Goal: Task Accomplishment & Management: Manage account settings

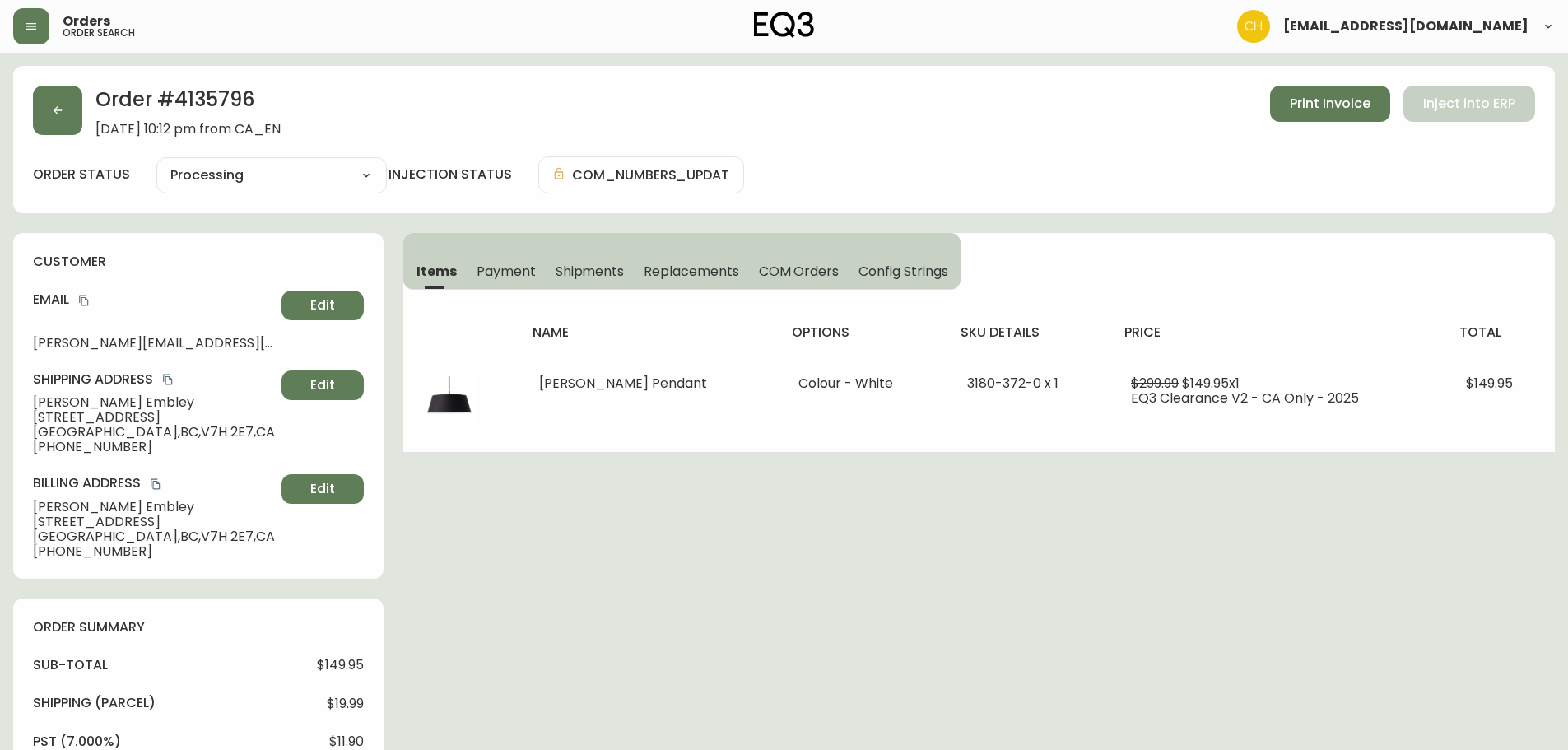
select select "PROCESSING"
click at [71, 108] on button "button" at bounding box center [58, 110] width 49 height 49
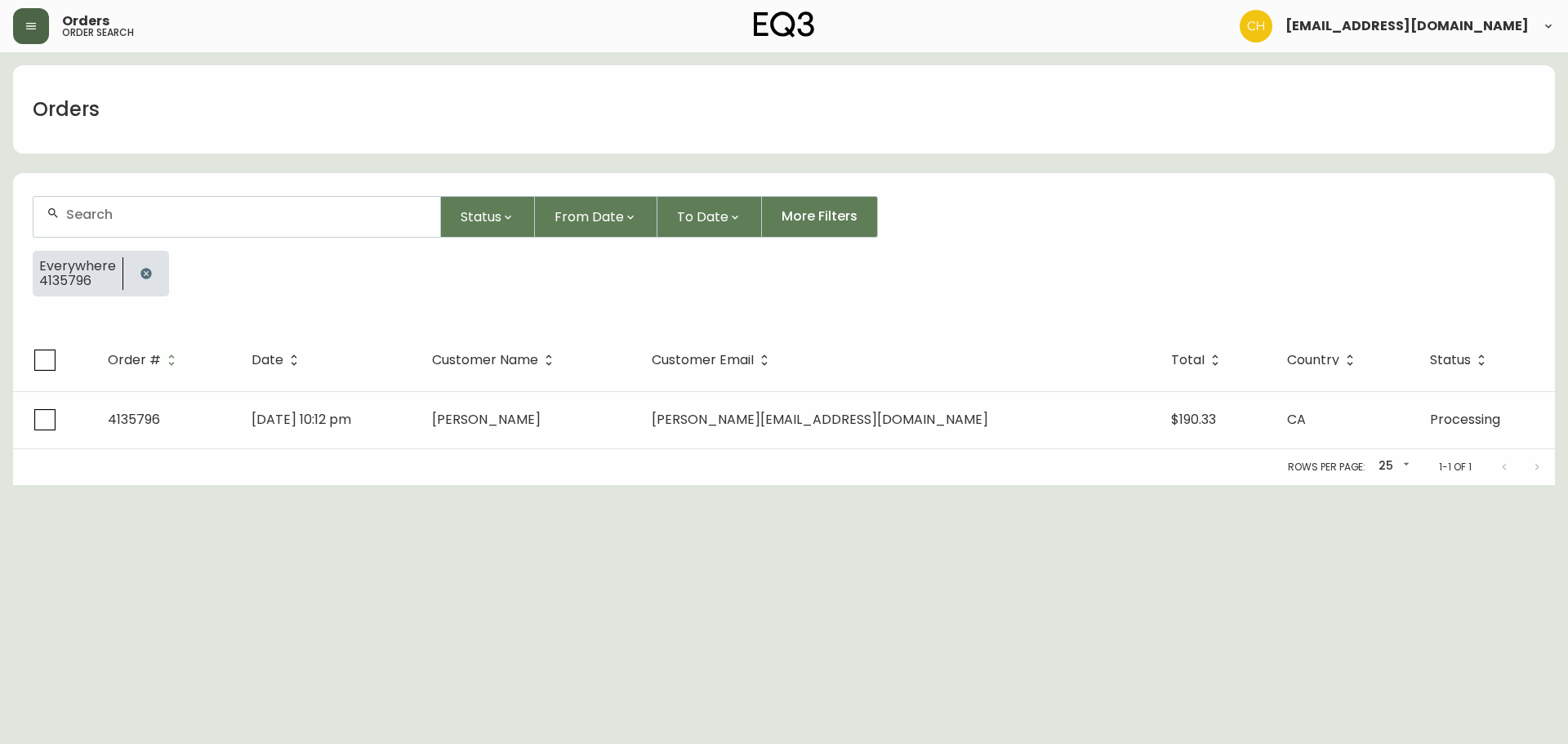
click at [28, 23] on icon "button" at bounding box center [31, 25] width 9 height 7
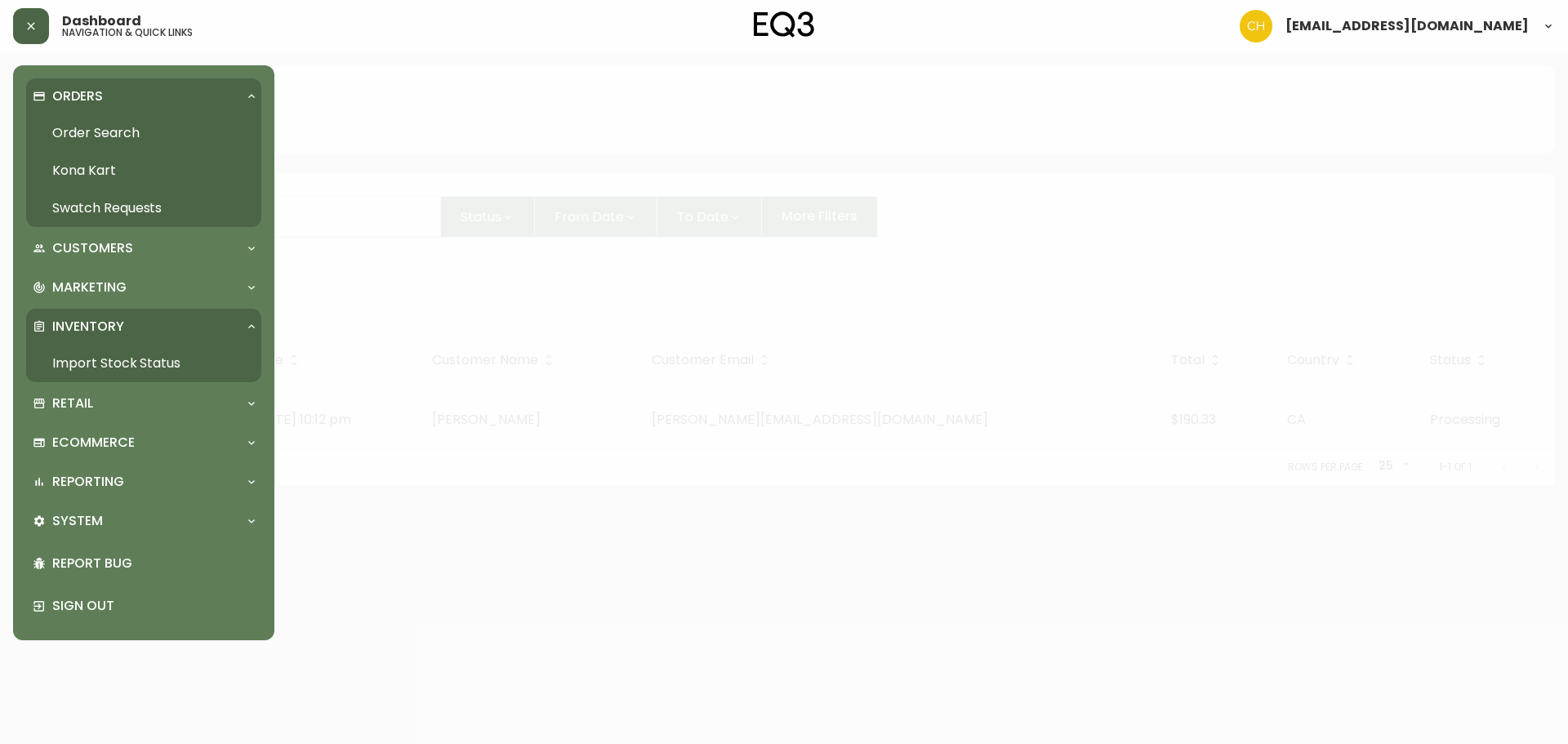
click at [74, 201] on link "Swatch Requests" at bounding box center [144, 208] width 235 height 38
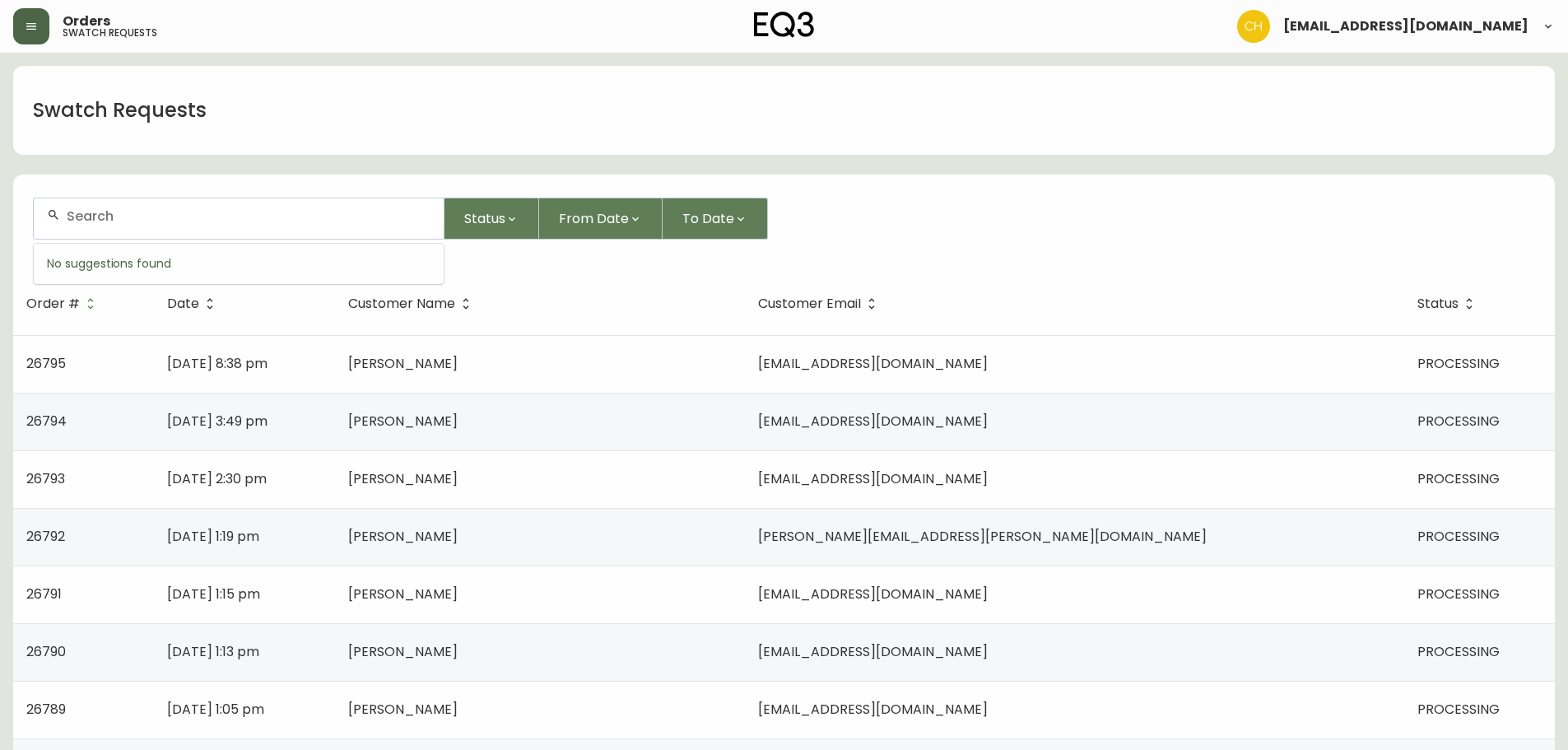
click at [90, 212] on input "text" at bounding box center [248, 216] width 364 height 15
click at [180, 216] on input "text" at bounding box center [248, 216] width 364 height 15
type input "26787"
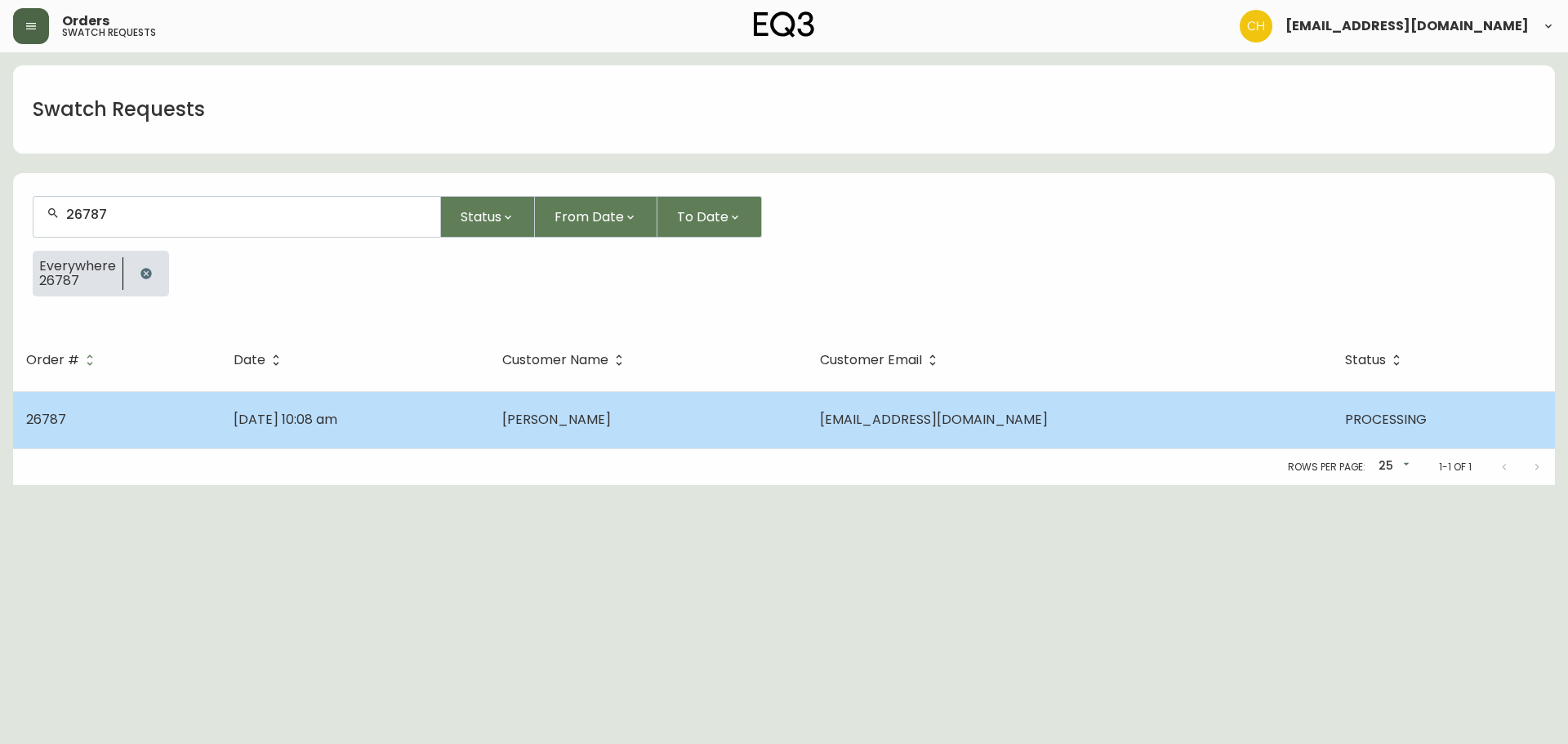
click at [489, 423] on td "[DATE] 10:08 am" at bounding box center [354, 419] width 268 height 57
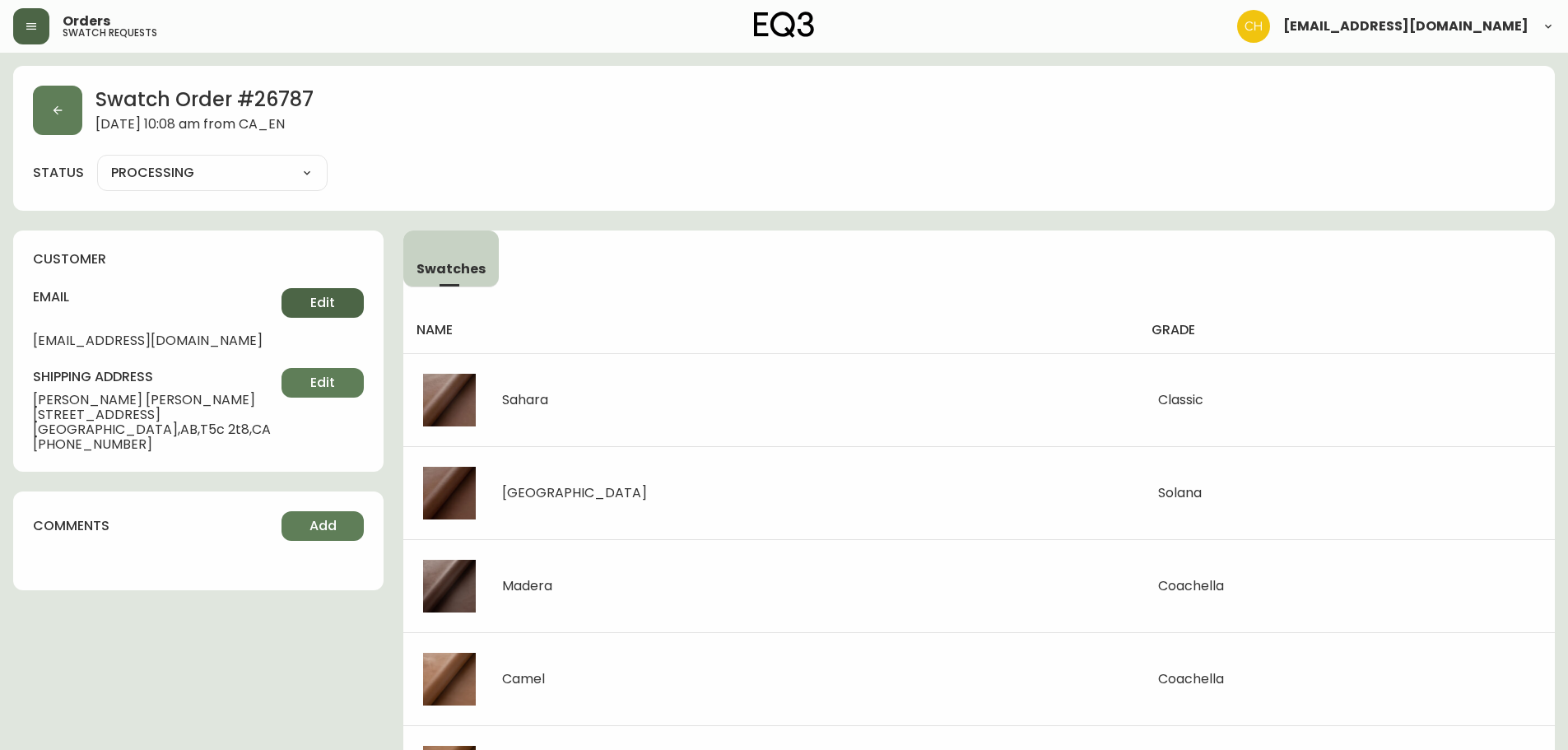
click at [318, 303] on span "Edit" at bounding box center [323, 303] width 25 height 18
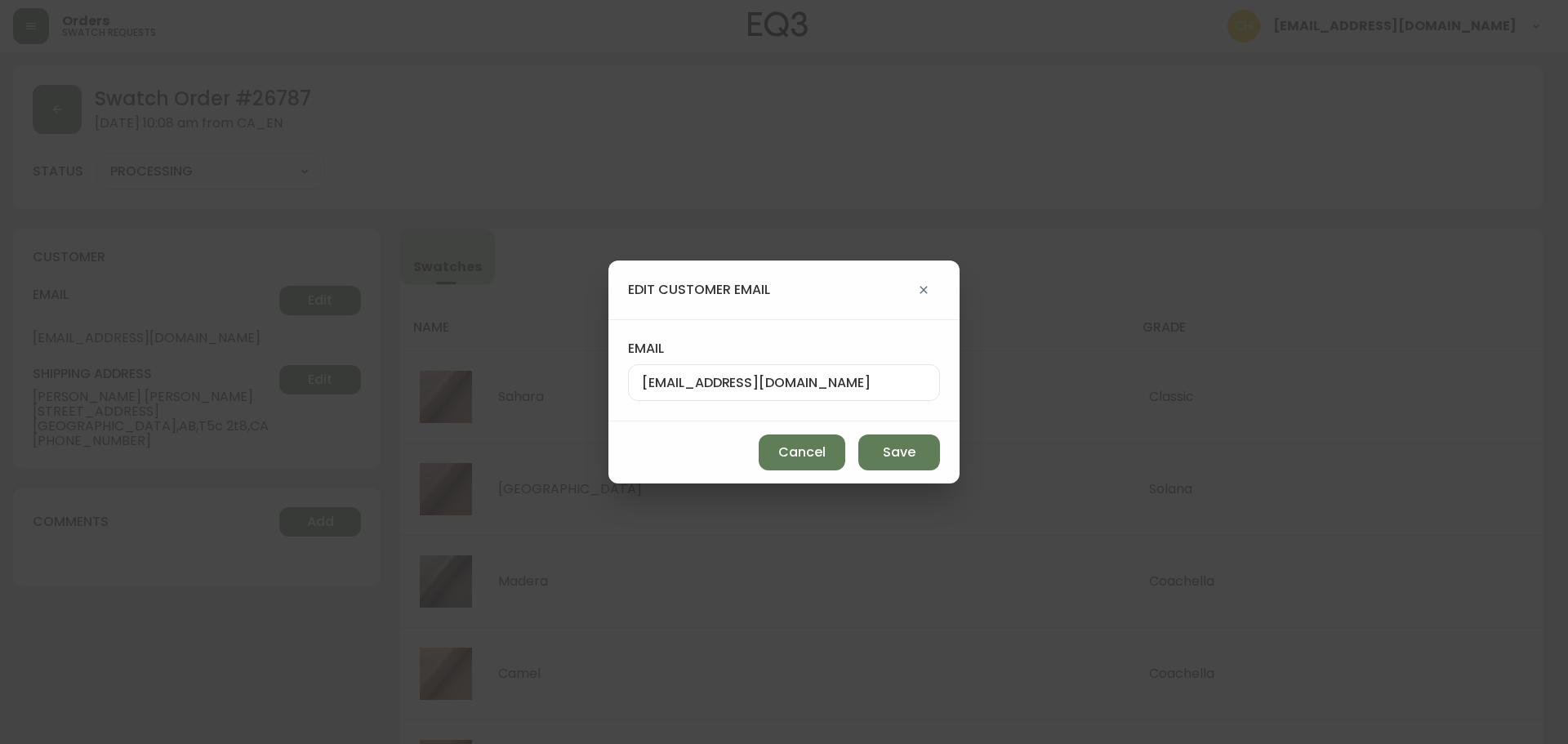
click at [701, 382] on input "[EMAIL_ADDRESS][DOMAIN_NAME]" at bounding box center [784, 382] width 284 height 15
type input "[EMAIL_ADDRESS][DOMAIN_NAME]"
click at [920, 447] on button "Save" at bounding box center [898, 452] width 82 height 36
